Goal: Task Accomplishment & Management: Manage account settings

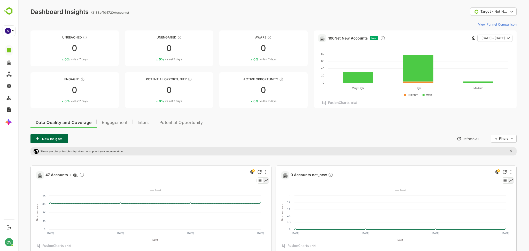
drag, startPoint x: 312, startPoint y: 11, endPoint x: 312, endPoint y: 7, distance: 3.4
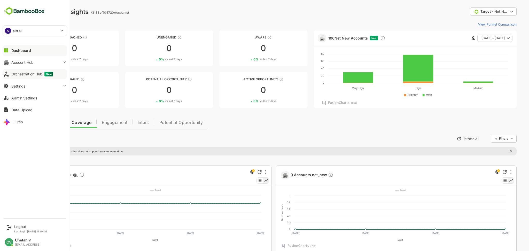
click at [41, 72] on div "Orchestration Hub New" at bounding box center [32, 74] width 42 height 5
click at [33, 37] on div "AI airtel ****** Dashboard Account Hub Orchestration Hub New Settings Admin Set…" at bounding box center [35, 107] width 70 height 215
click at [28, 30] on div "AI airtel" at bounding box center [32, 31] width 58 height 10
click at [489, 39] on li "AI airtel_icp" at bounding box center [490, 38] width 3 height 2
type input "**********"
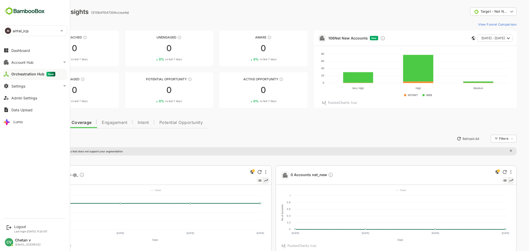
click at [30, 34] on div "AI airtel_icp" at bounding box center [32, 31] width 58 height 10
click at [238, 169] on div at bounding box center [241, 172] width 6 height 6
click at [44, 31] on div "AI airtel_icp" at bounding box center [32, 31] width 58 height 10
click at [31, 33] on div "AI airtel_icp" at bounding box center [32, 31] width 58 height 10
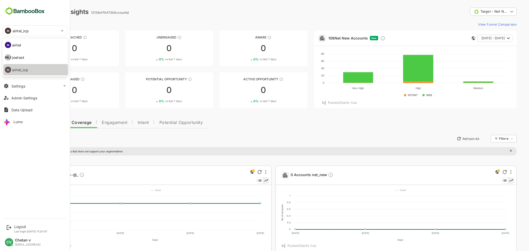
click at [22, 34] on div "AI airtel_icp" at bounding box center [32, 31] width 58 height 10
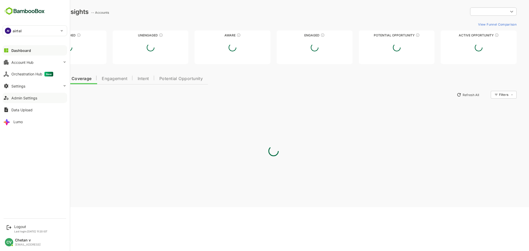
click at [27, 100] on button "Admin Settings" at bounding box center [35, 98] width 65 height 10
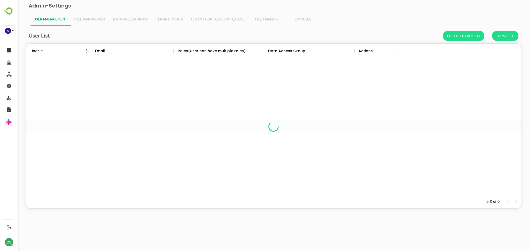
scroll to position [146, 489]
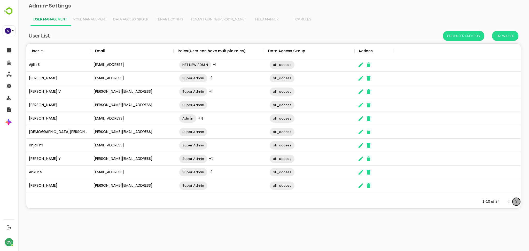
click at [515, 202] on icon "Next page" at bounding box center [516, 201] width 6 height 6
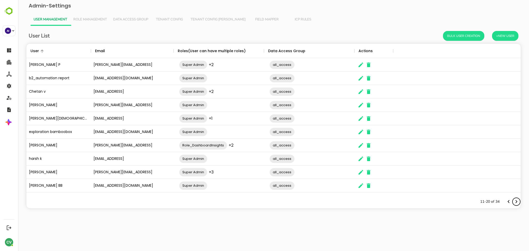
click at [515, 202] on icon "Next page" at bounding box center [516, 201] width 6 height 6
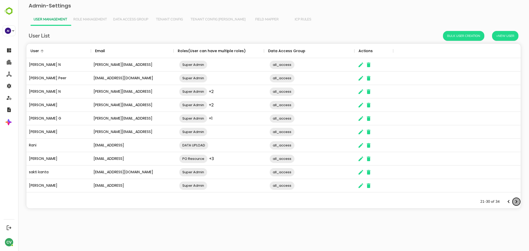
click at [515, 202] on icon "Next page" at bounding box center [516, 201] width 6 height 6
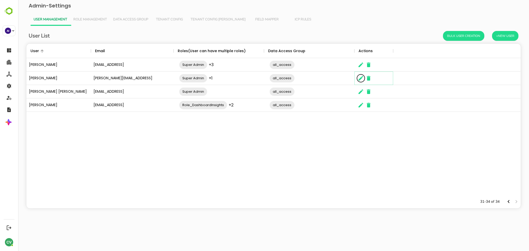
click at [360, 77] on icon "The User Data" at bounding box center [360, 78] width 6 height 6
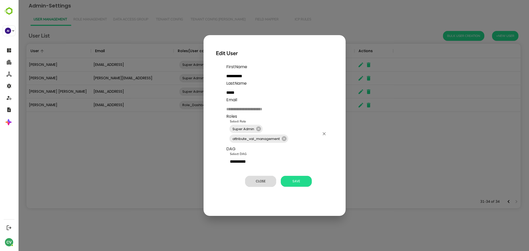
click at [297, 138] on input "Select Role" at bounding box center [304, 139] width 30 height 10
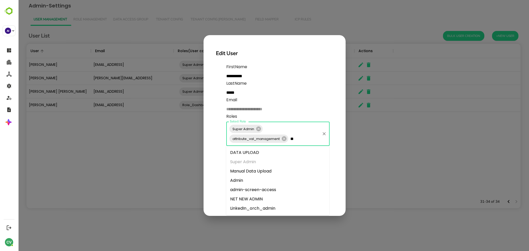
type input "***"
click at [264, 187] on li "LinkedIn_orch_admin" at bounding box center [277, 189] width 103 height 9
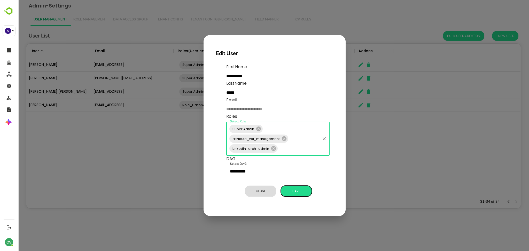
click at [293, 189] on span "Save" at bounding box center [296, 191] width 26 height 7
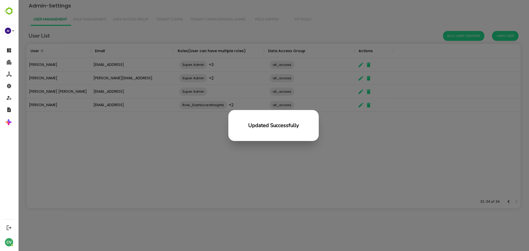
click at [180, 184] on div "Updated Successfully" at bounding box center [273, 125] width 511 height 251
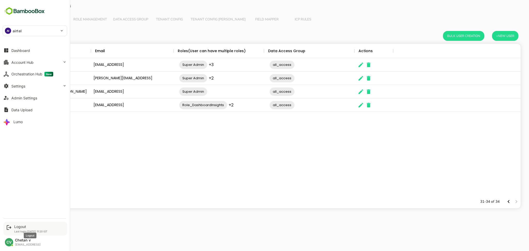
click at [20, 225] on div "Logout" at bounding box center [30, 226] width 33 height 4
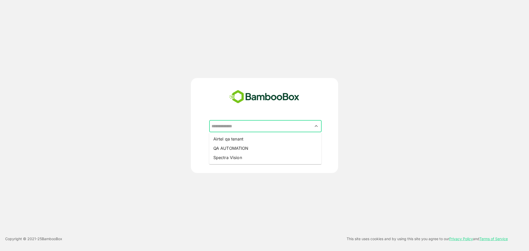
click at [257, 125] on input "text" at bounding box center [265, 126] width 110 height 10
click at [237, 147] on li "QA AUTOMATION" at bounding box center [265, 148] width 112 height 9
type input "**********"
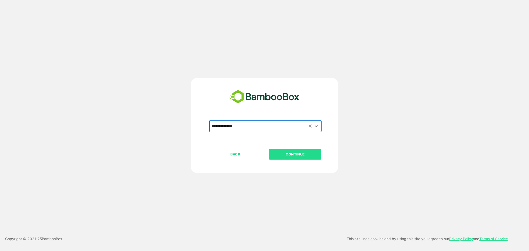
click at [292, 153] on p "CONTINUE" at bounding box center [295, 154] width 52 height 6
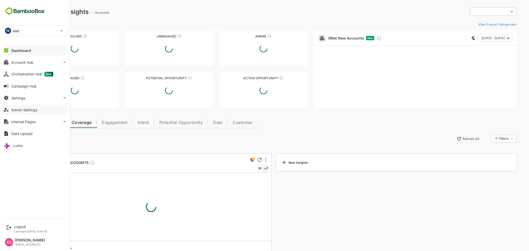
type input "**********"
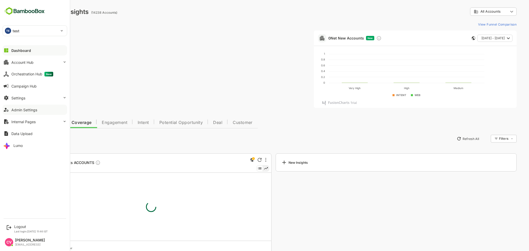
click at [30, 109] on div "Admin Settings" at bounding box center [24, 110] width 26 height 4
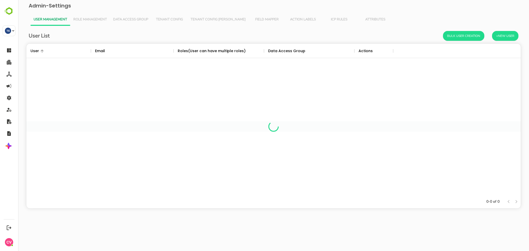
scroll to position [146, 489]
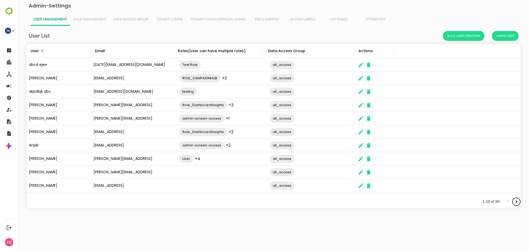
click at [516, 200] on icon "Next page" at bounding box center [516, 201] width 6 height 6
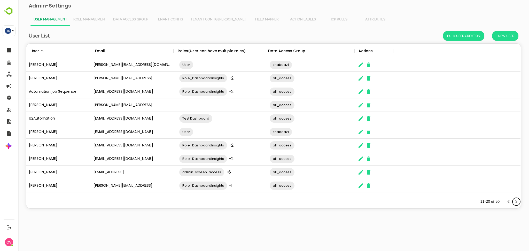
click at [516, 200] on icon "Next page" at bounding box center [516, 201] width 6 height 6
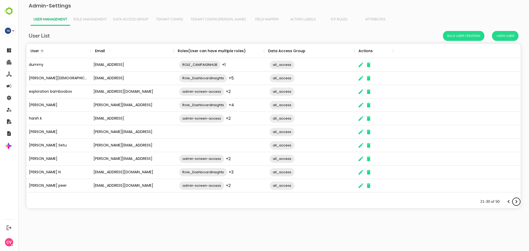
click at [516, 200] on icon "Next page" at bounding box center [516, 201] width 6 height 6
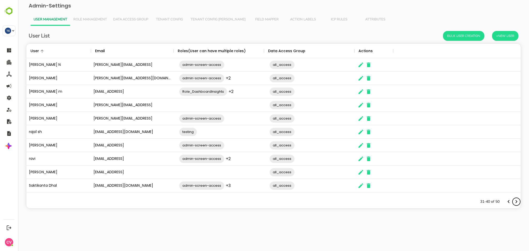
click at [516, 200] on icon "Next page" at bounding box center [516, 201] width 6 height 6
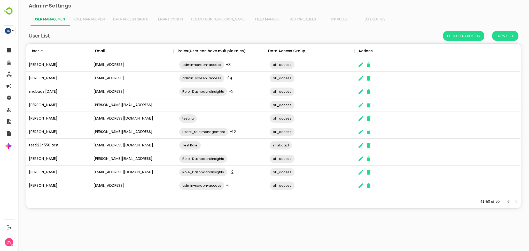
click at [516, 200] on div "The User Data" at bounding box center [511, 202] width 15 height 8
click at [361, 130] on icon "The User Data" at bounding box center [360, 132] width 6 height 6
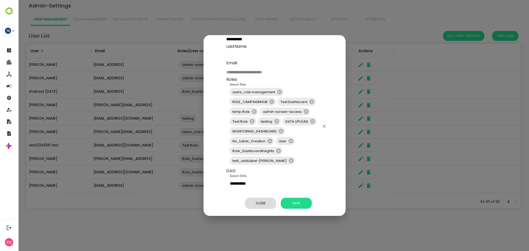
scroll to position [42, 0]
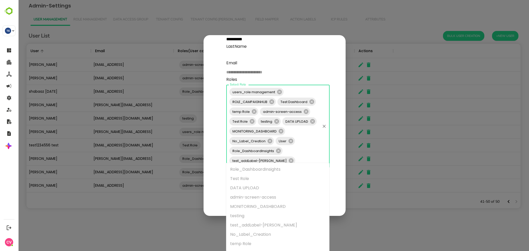
click at [299, 156] on input "Select Role" at bounding box center [307, 161] width 23 height 10
type input "**"
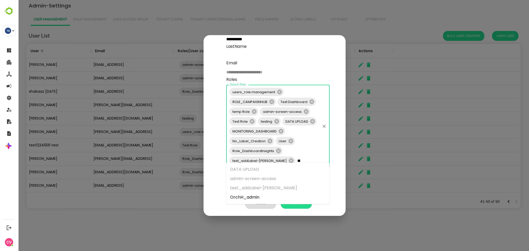
click at [261, 196] on li "OrchH_admin" at bounding box center [277, 197] width 103 height 9
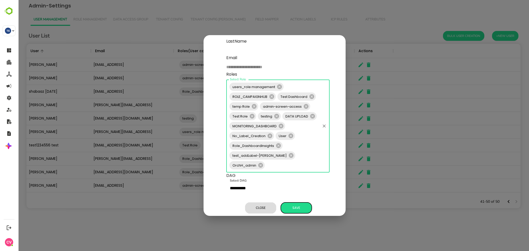
click at [288, 204] on button "Save" at bounding box center [296, 207] width 31 height 11
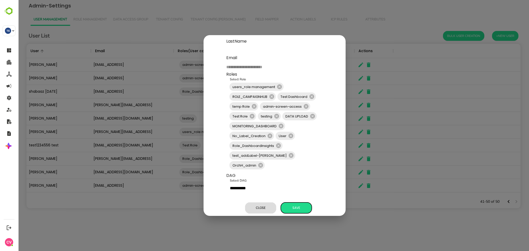
click at [292, 206] on span "Save" at bounding box center [296, 207] width 26 height 7
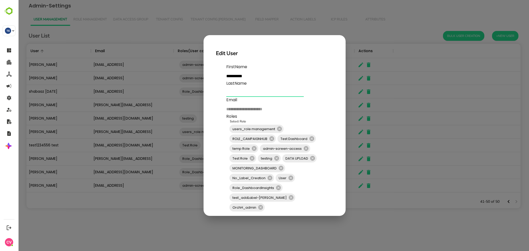
click at [258, 92] on input "text" at bounding box center [264, 93] width 77 height 8
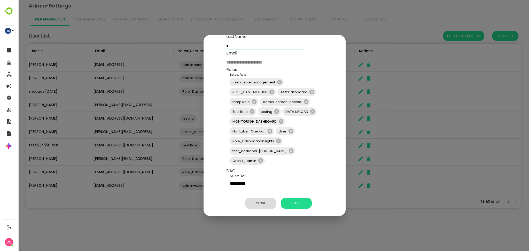
type input "*"
click at [296, 200] on span "Save" at bounding box center [296, 203] width 26 height 7
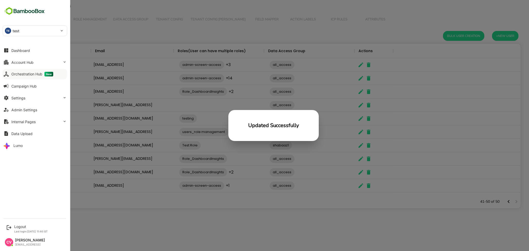
click at [24, 74] on div "Orchestration Hub New" at bounding box center [32, 74] width 42 height 5
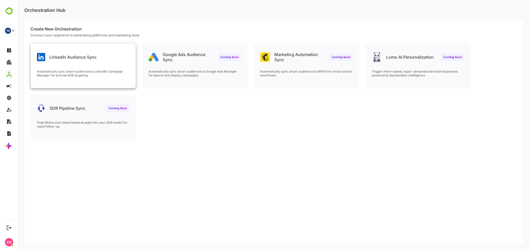
click at [94, 63] on div "LinkedIn Audience Sync Automatically sync smart audiences to LinkedIn Campaign …" at bounding box center [83, 66] width 105 height 44
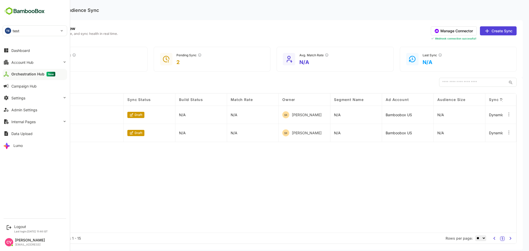
click at [18, 33] on p "test" at bounding box center [16, 30] width 7 height 5
click at [490, 114] on p "automation_test_tenant" at bounding box center [490, 114] width 1 height 1
